Goal: Task Accomplishment & Management: Manage account settings

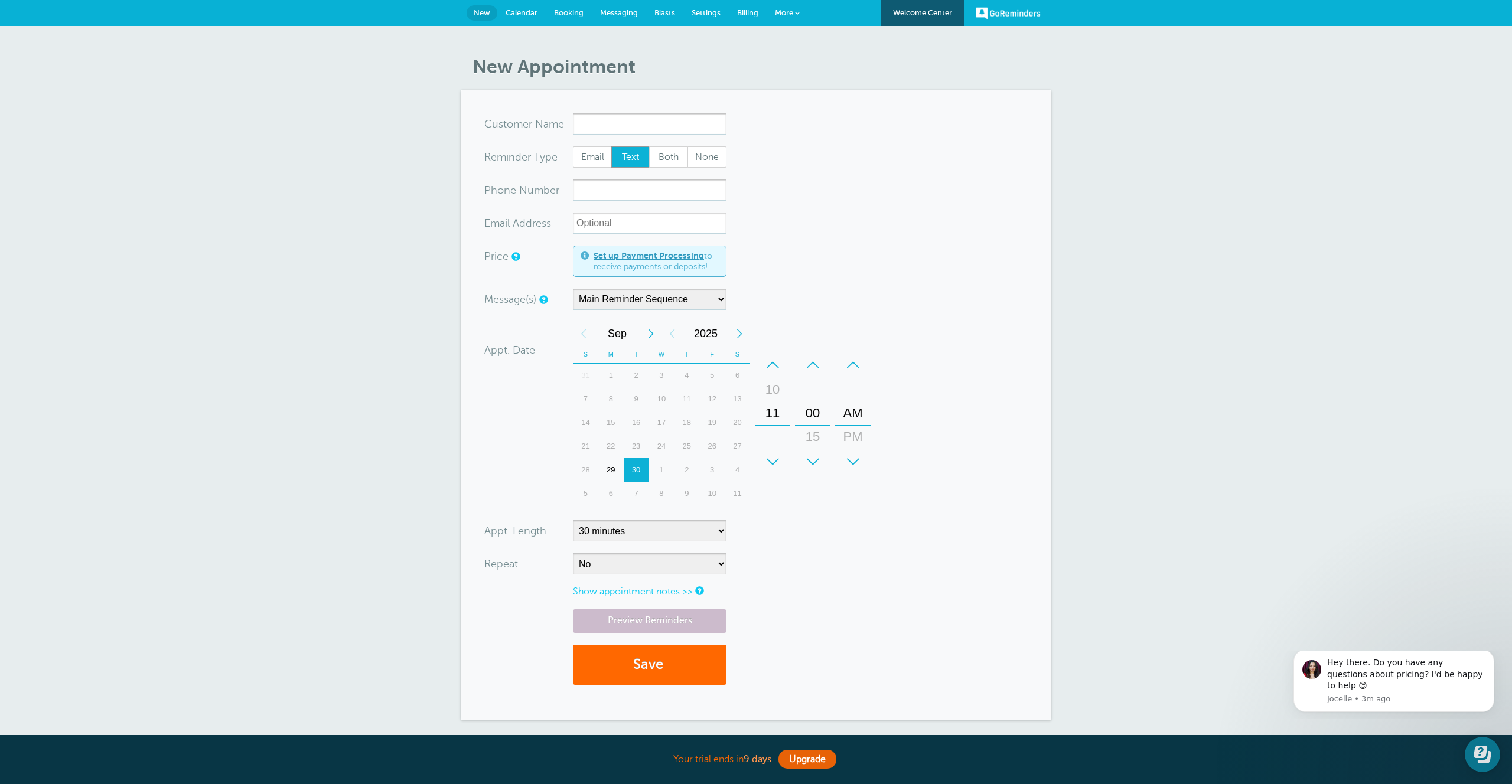
click at [743, 11] on span "Billing" at bounding box center [748, 12] width 21 height 9
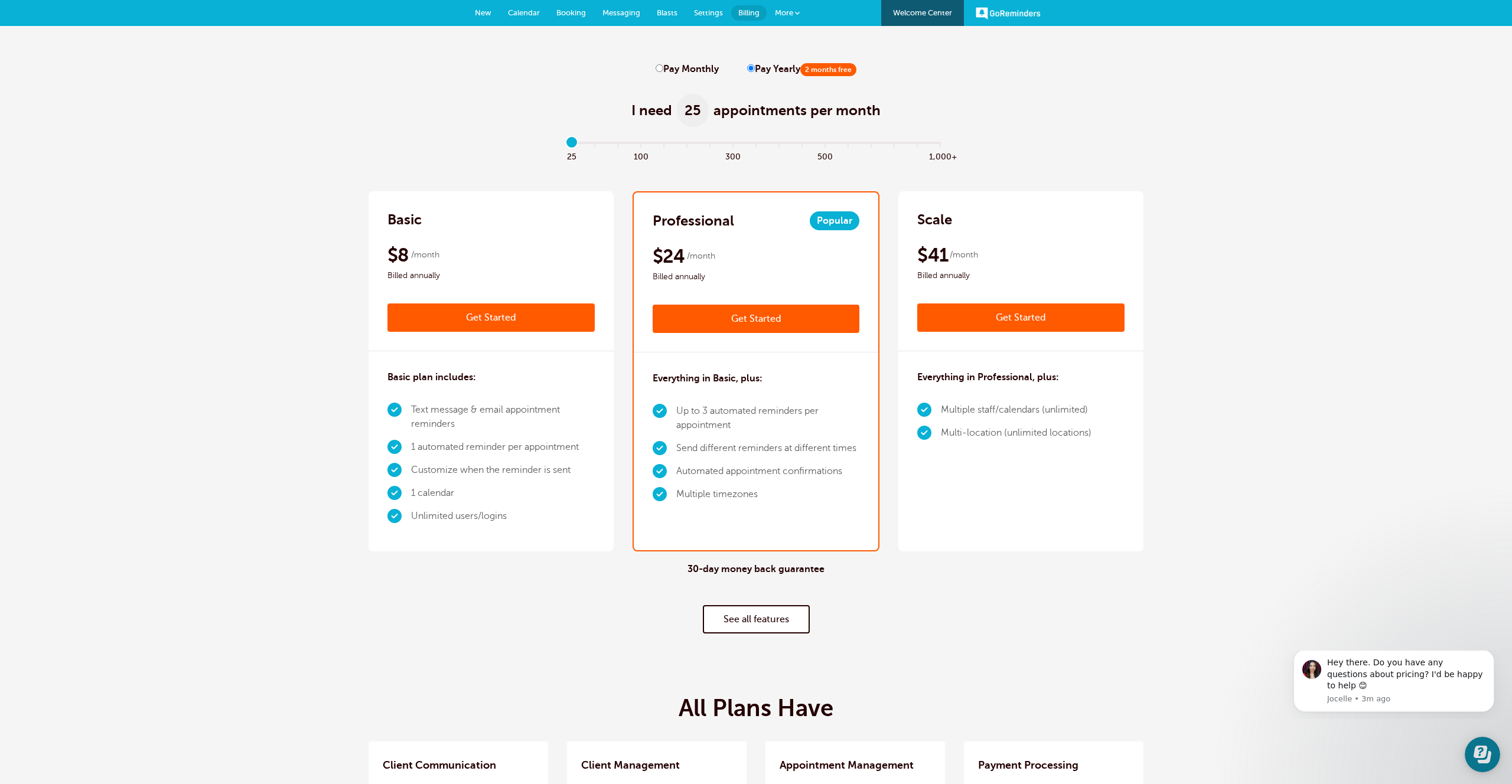
click at [789, 14] on span "More" at bounding box center [784, 12] width 18 height 9
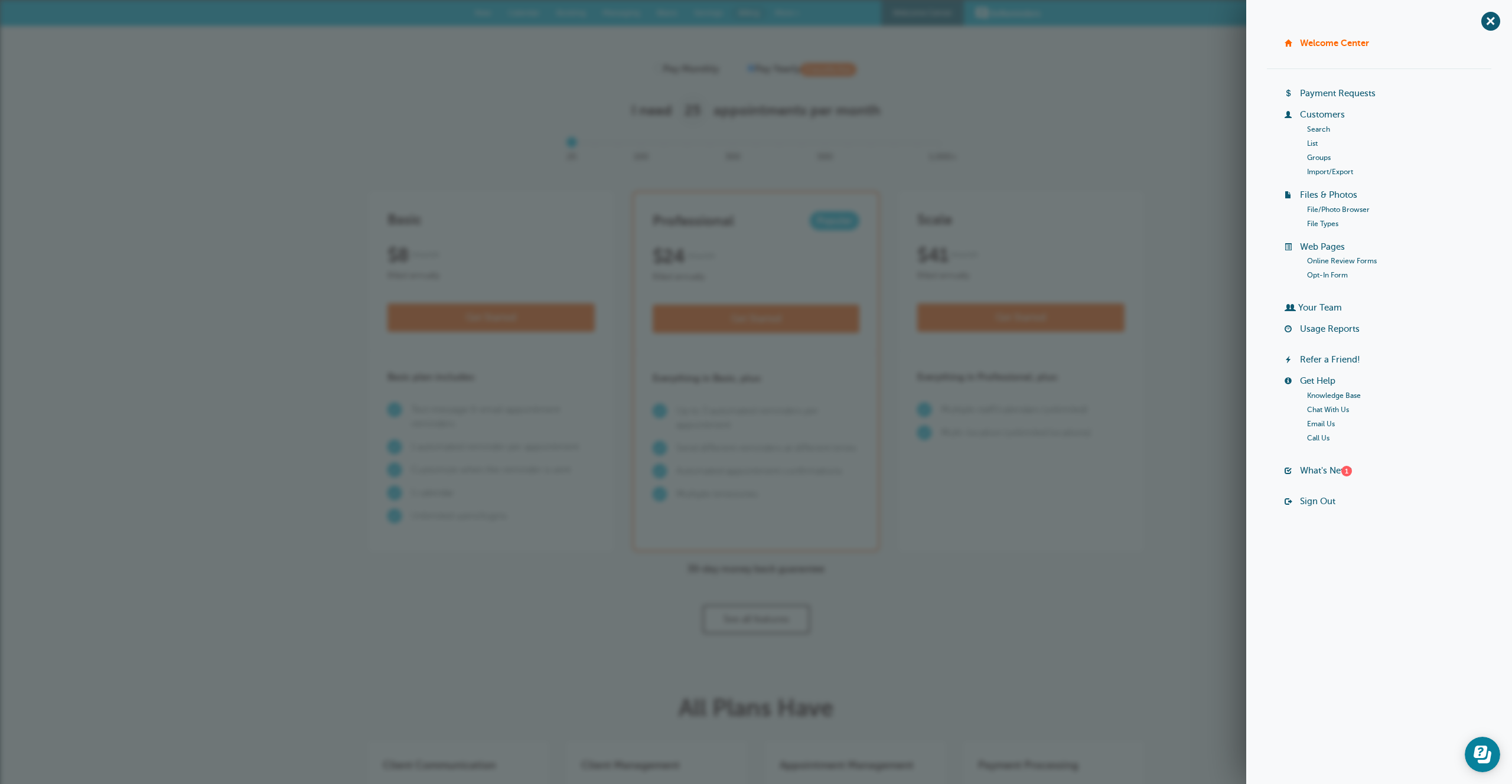
click at [1312, 498] on link "Sign Out" at bounding box center [1318, 501] width 36 height 9
